Goal: Transaction & Acquisition: Book appointment/travel/reservation

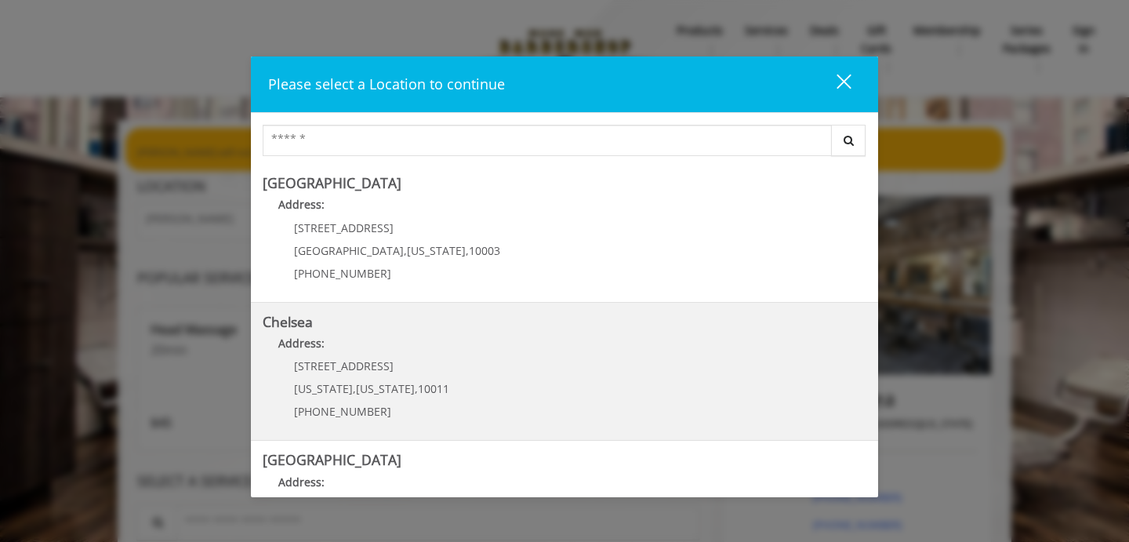
click at [508, 352] on p "Address:" at bounding box center [565, 347] width 604 height 25
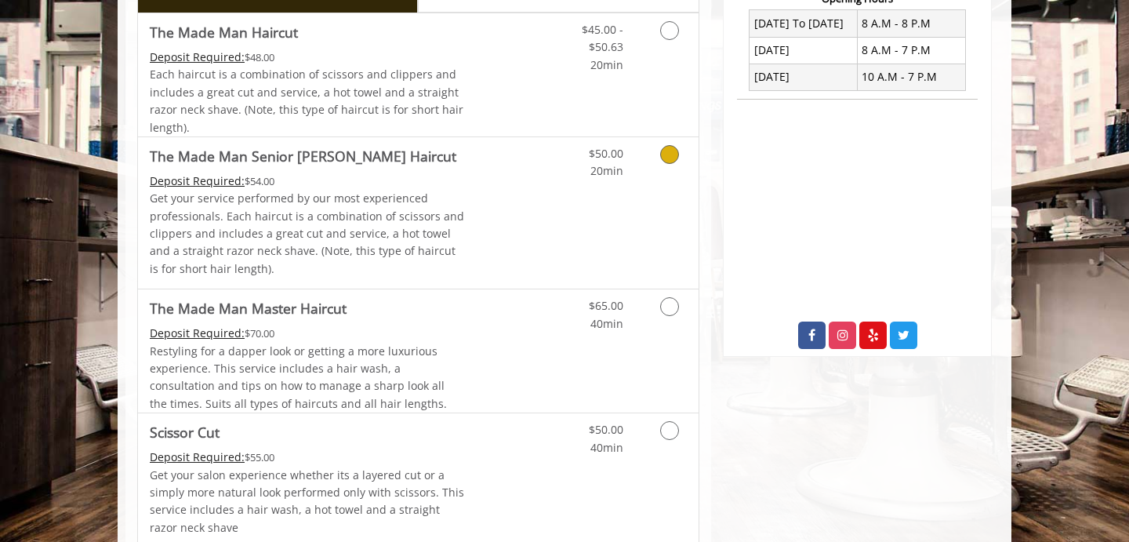
scroll to position [596, 0]
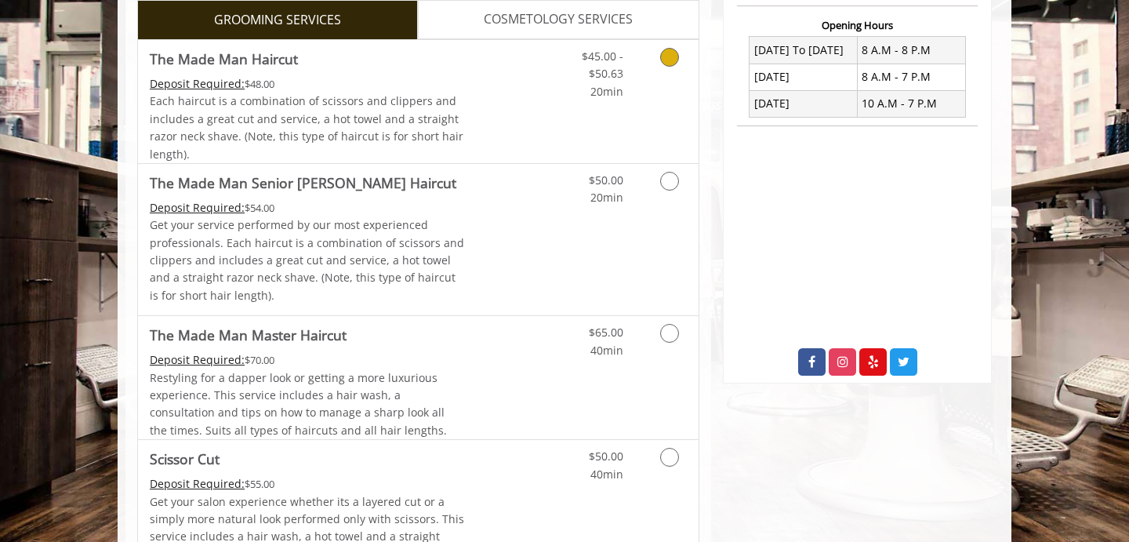
click at [480, 151] on link "Discounted Price" at bounding box center [511, 101] width 93 height 123
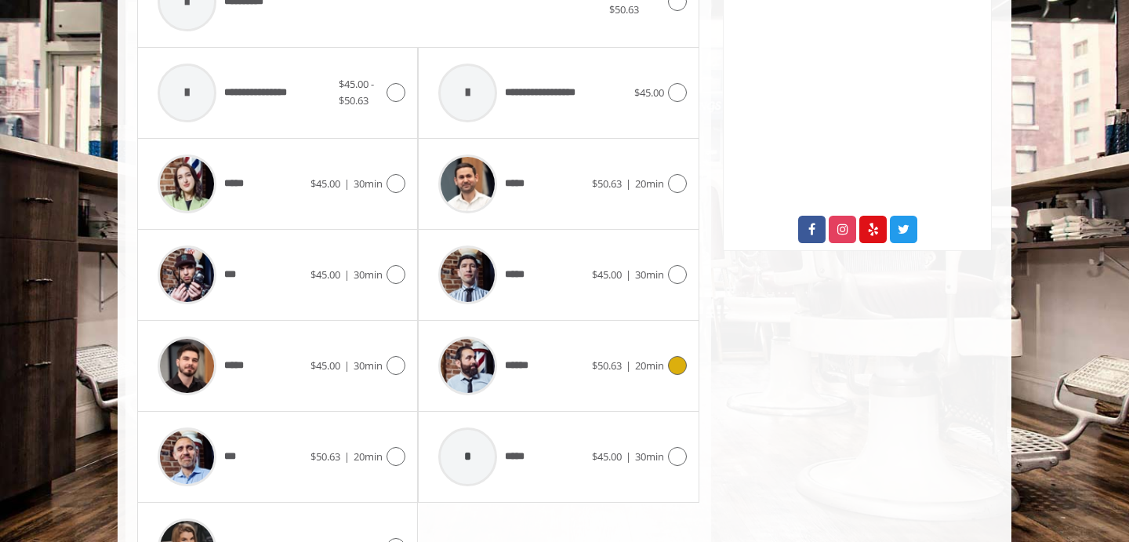
scroll to position [729, 0]
click at [591, 379] on div "******" at bounding box center [510, 365] width 161 height 74
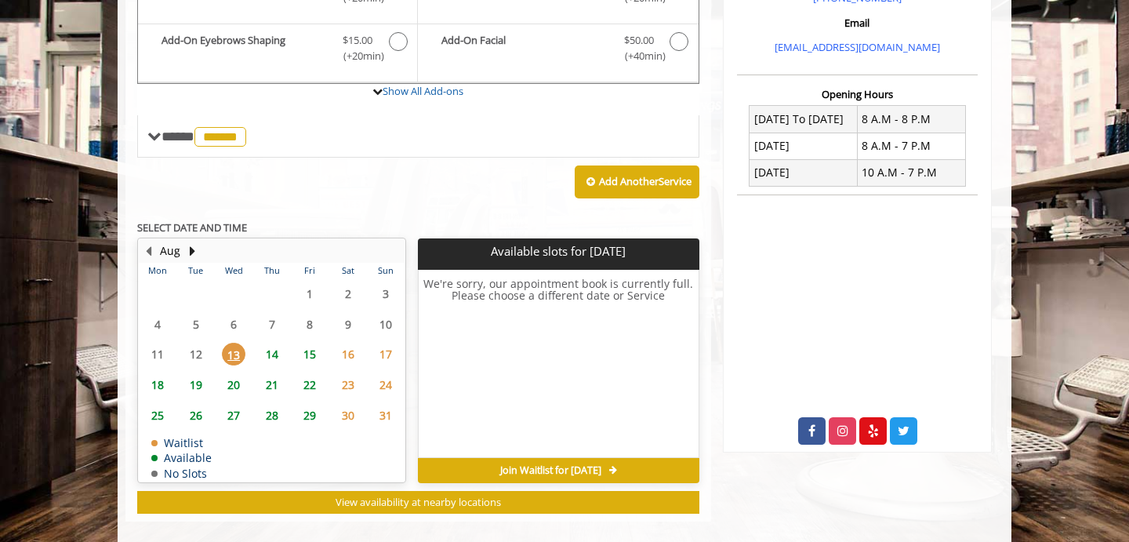
scroll to position [538, 0]
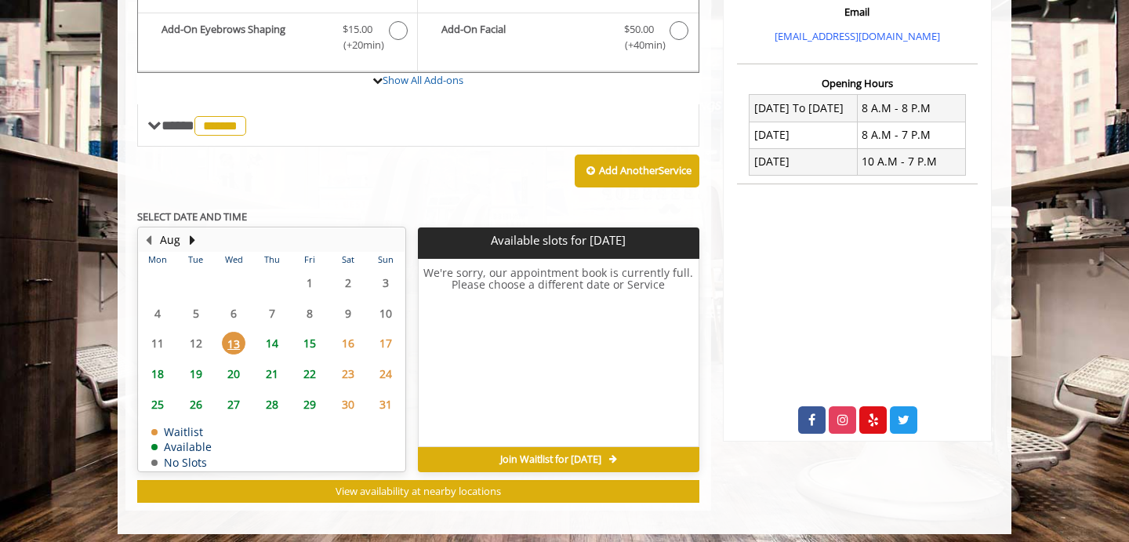
click at [270, 354] on span "14" at bounding box center [272, 343] width 24 height 23
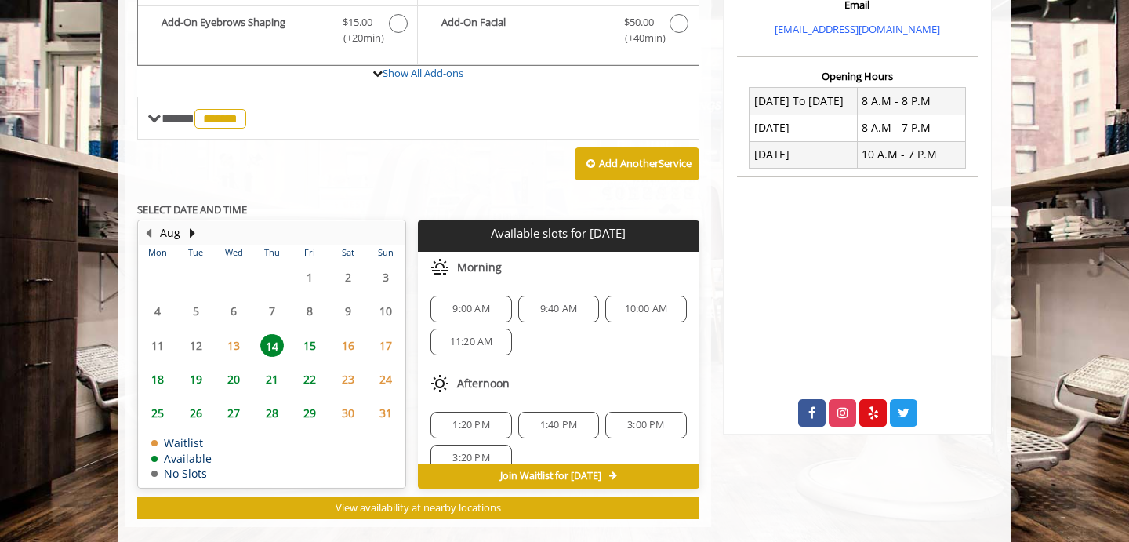
scroll to position [568, 0]
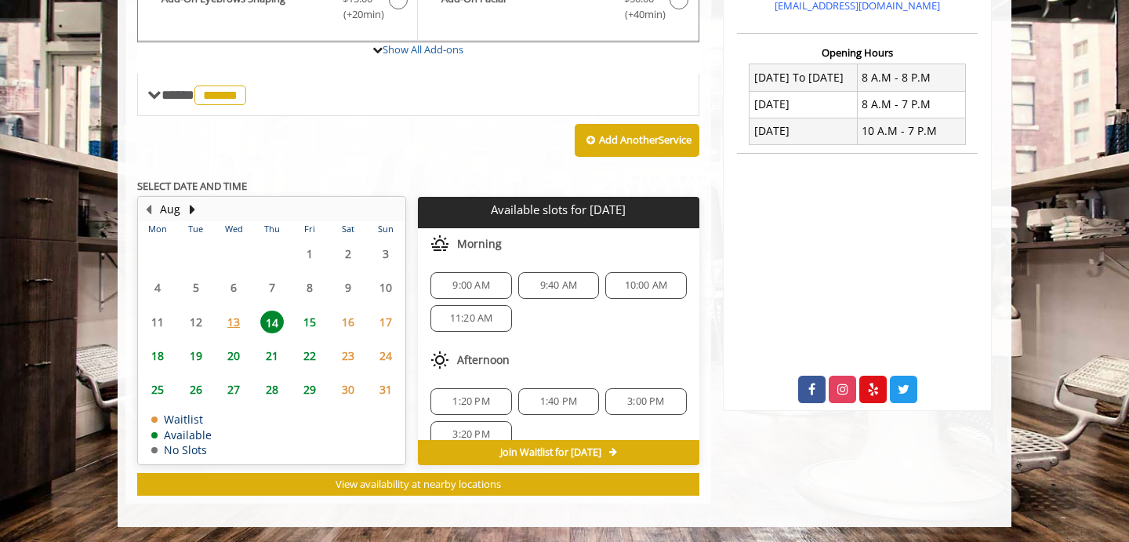
click at [302, 329] on span "15" at bounding box center [310, 321] width 24 height 23
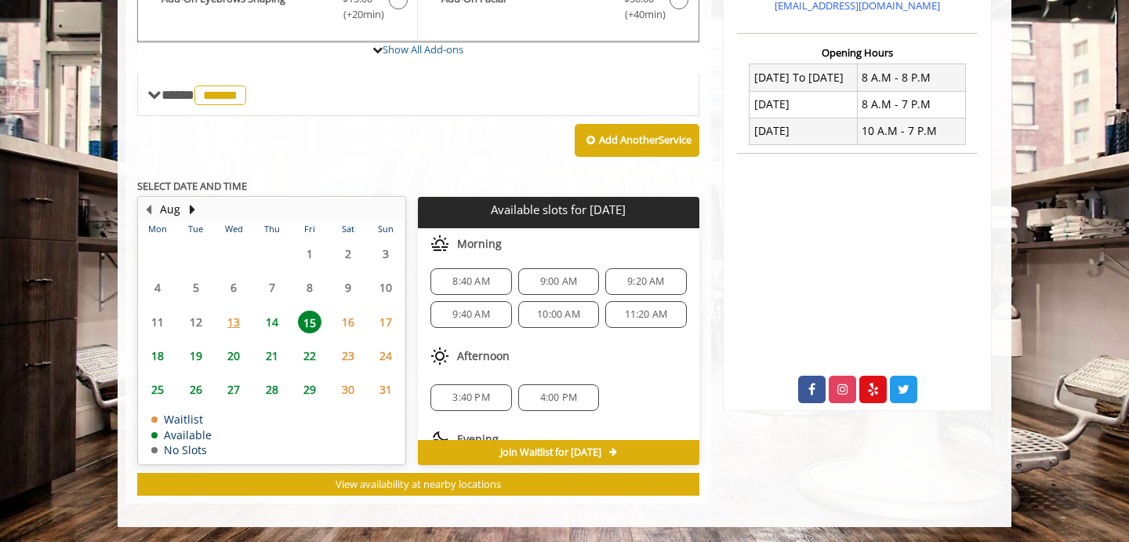
scroll to position [103, 0]
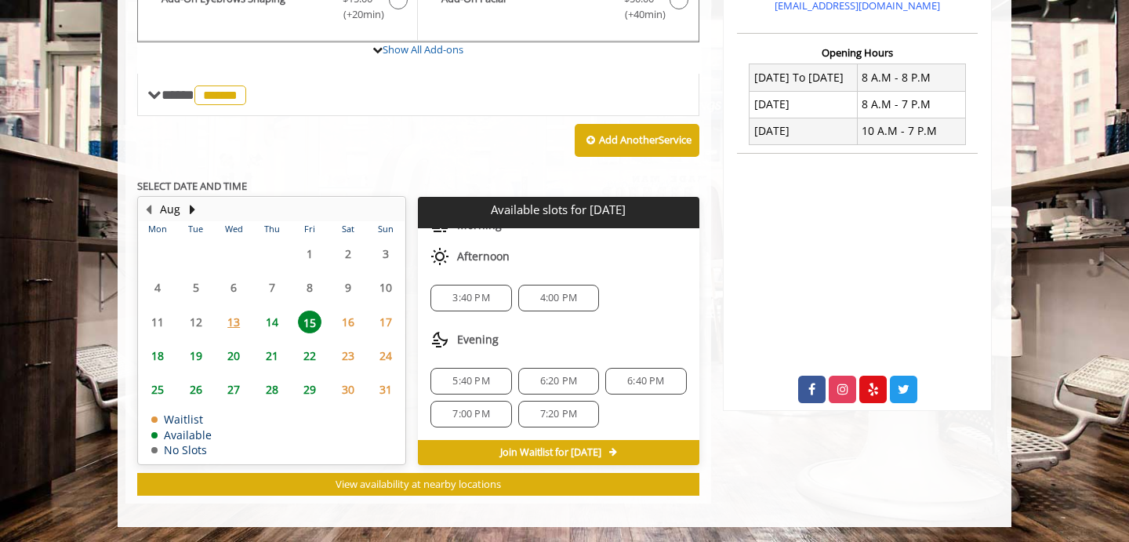
click at [567, 375] on span "6:20 PM" at bounding box center [558, 381] width 37 height 13
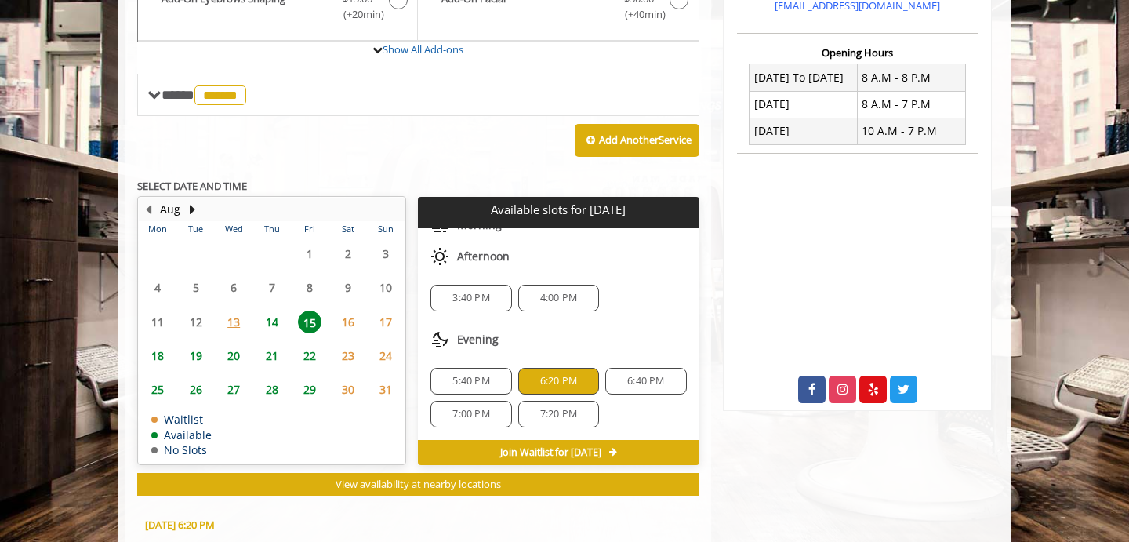
scroll to position [851, 0]
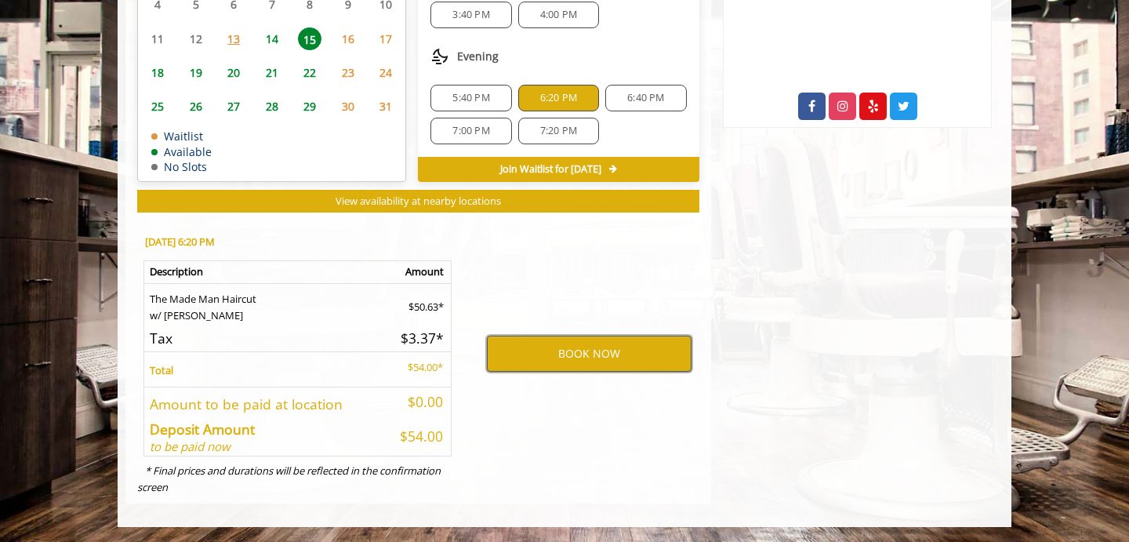
click at [549, 346] on button "BOOK NOW" at bounding box center [589, 353] width 205 height 36
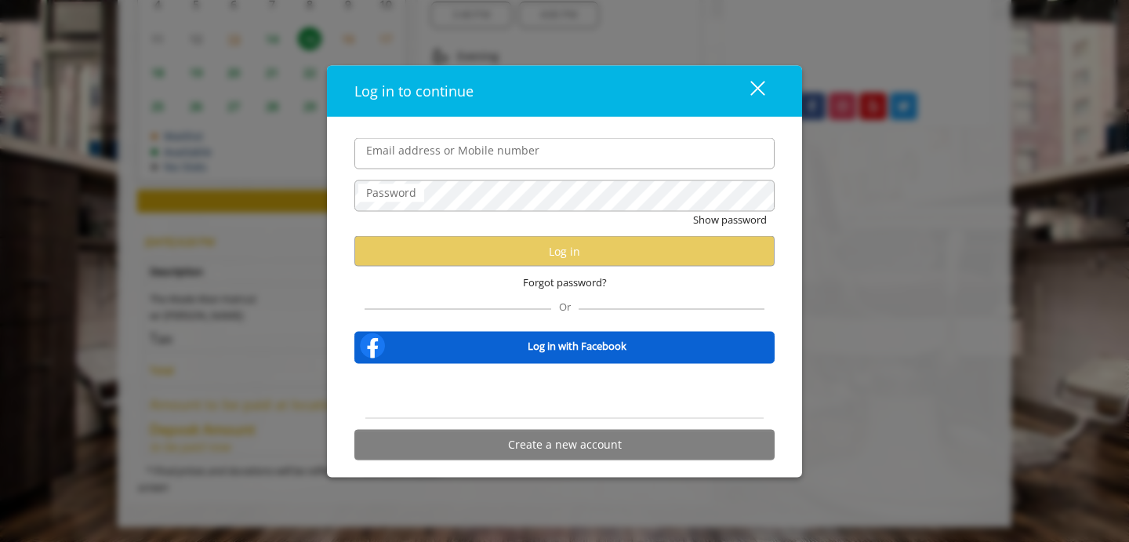
click at [0, 541] on com-1password-button at bounding box center [0, 542] width 0 height 0
type input "**********"
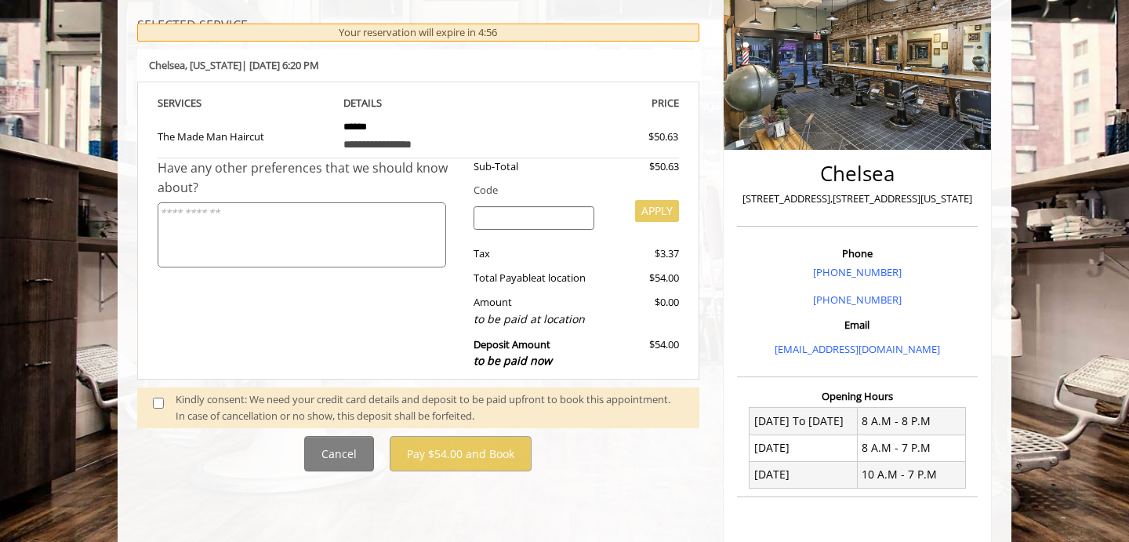
scroll to position [229, 0]
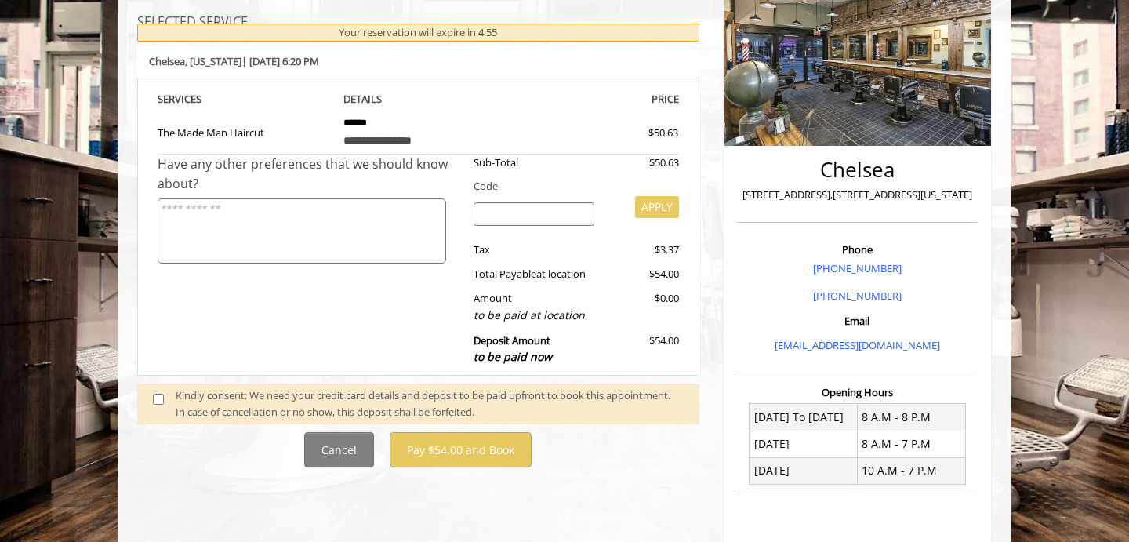
click at [394, 420] on div at bounding box center [430, 419] width 508 height 1
click at [171, 402] on span at bounding box center [164, 403] width 46 height 33
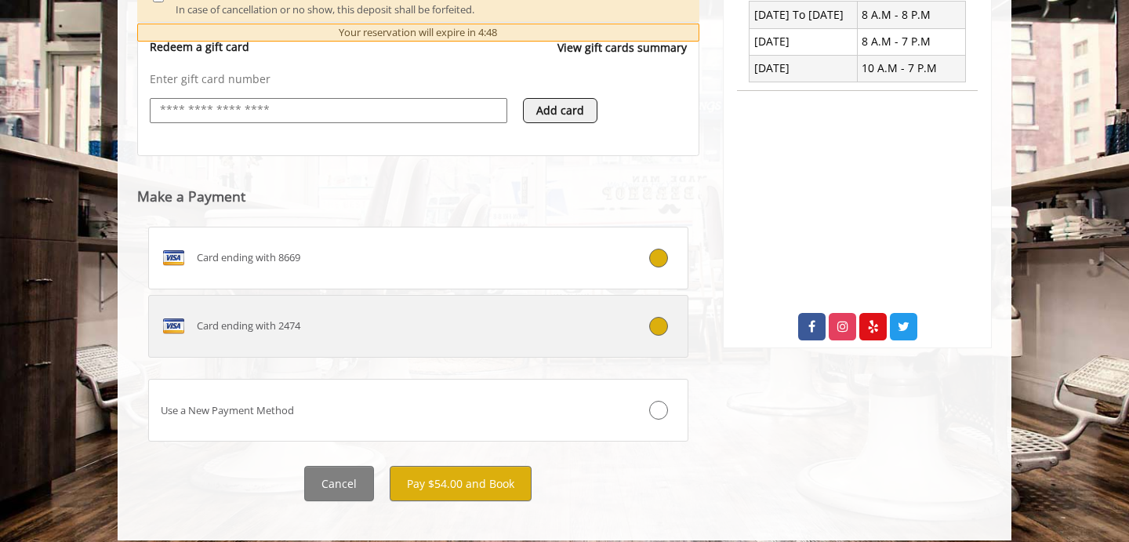
click at [357, 333] on div "Card ending with 2474" at bounding box center [373, 326] width 448 height 25
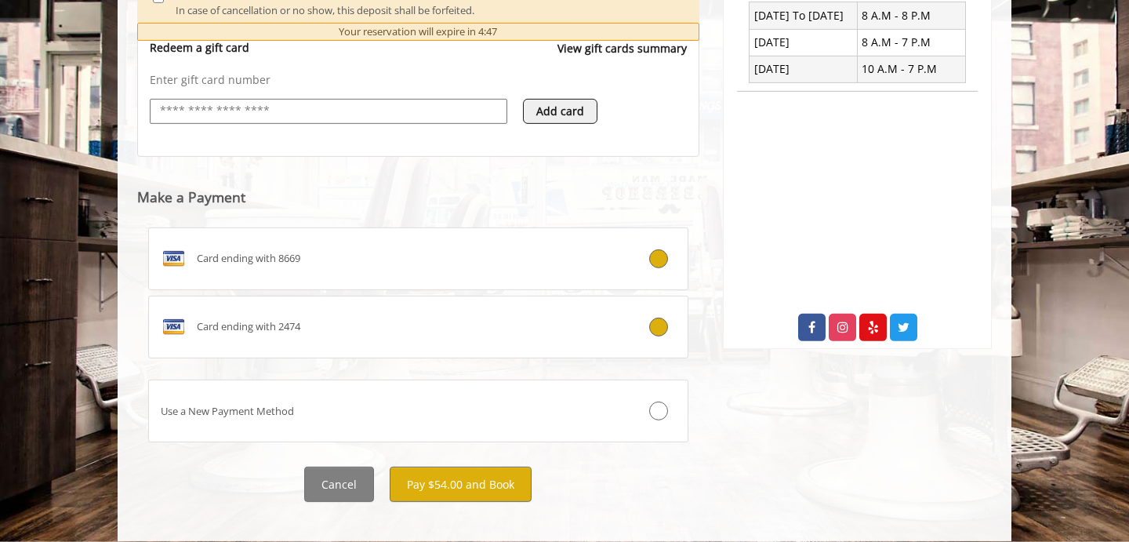
scroll to position [629, 0]
click at [499, 478] on button "Pay $54.00 and Book" at bounding box center [461, 484] width 142 height 35
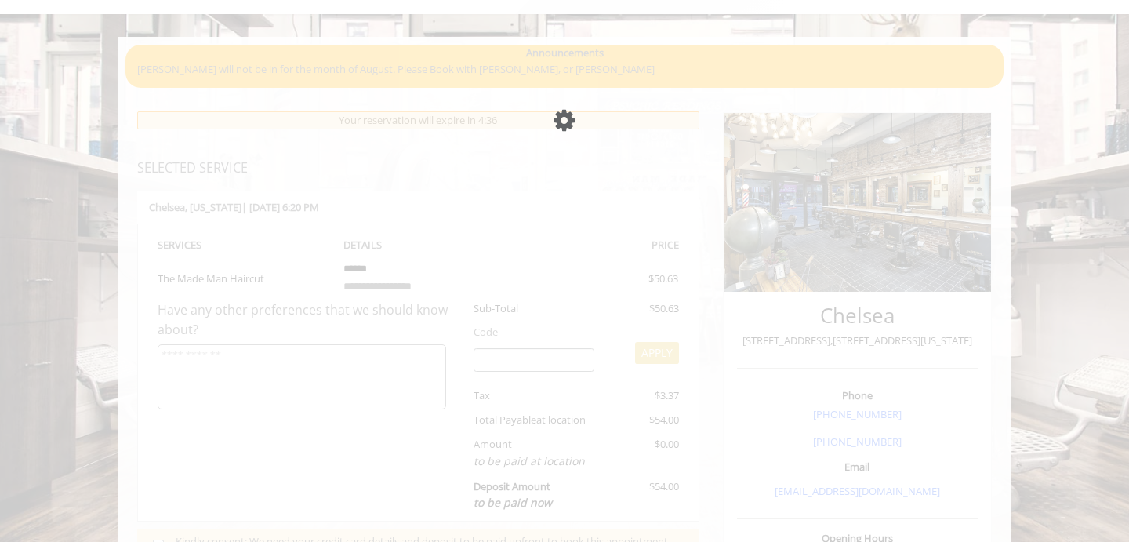
scroll to position [101, 0]
